Goal: Task Accomplishment & Management: Complete application form

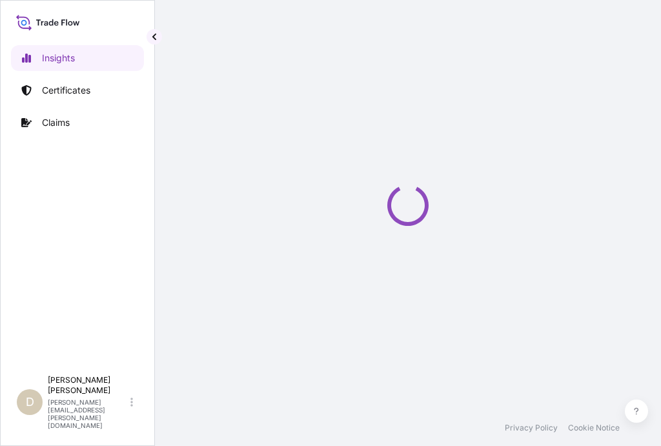
select select "2025"
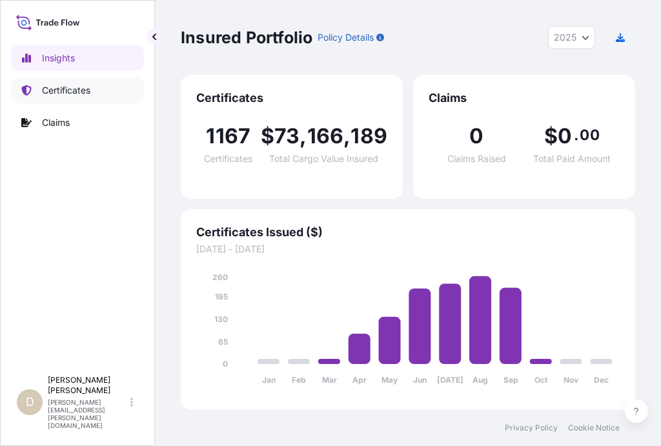
click at [86, 88] on p "Certificates" at bounding box center [66, 90] width 48 height 13
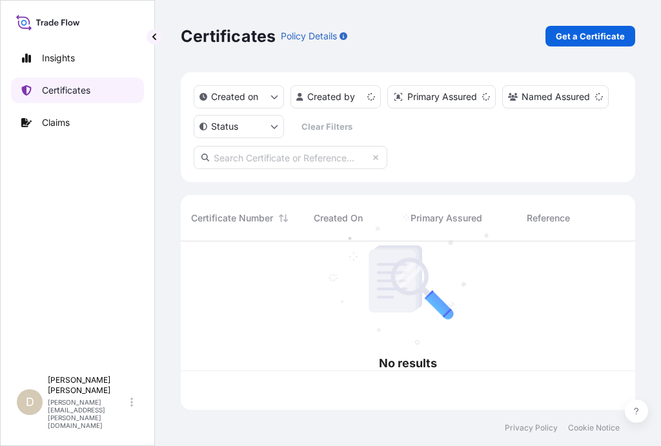
scroll to position [166, 445]
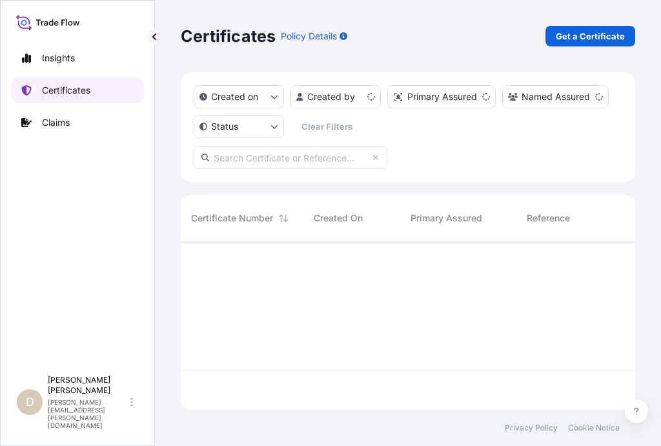
click at [86, 88] on p "Certificates" at bounding box center [66, 90] width 48 height 13
click at [581, 32] on p "Get a Certificate" at bounding box center [590, 36] width 69 height 13
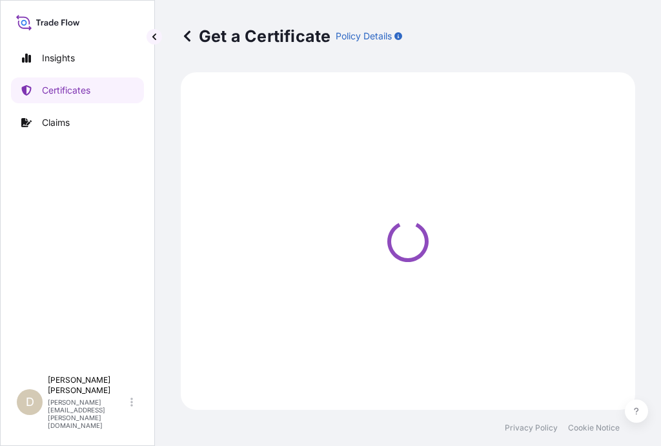
select select "Barge"
